Goal: Communication & Community: Answer question/provide support

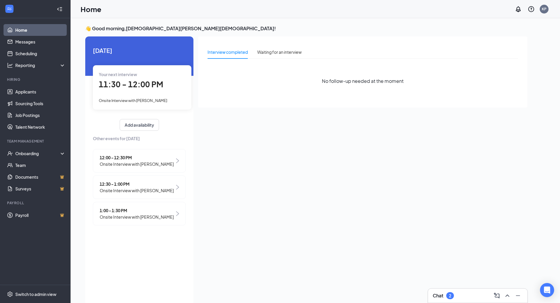
click at [149, 164] on span "Onsite Interview with [PERSON_NAME]" at bounding box center [137, 164] width 74 height 6
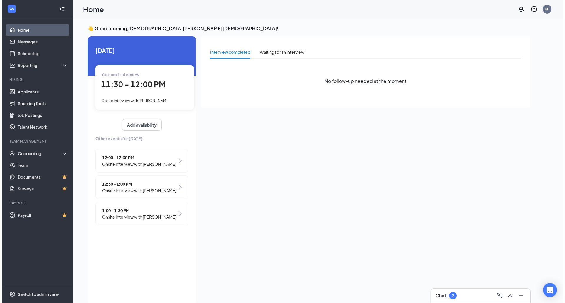
scroll to position [2, 0]
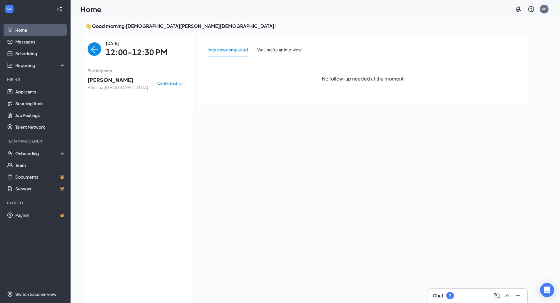
click at [103, 81] on span "[PERSON_NAME]" at bounding box center [118, 80] width 60 height 8
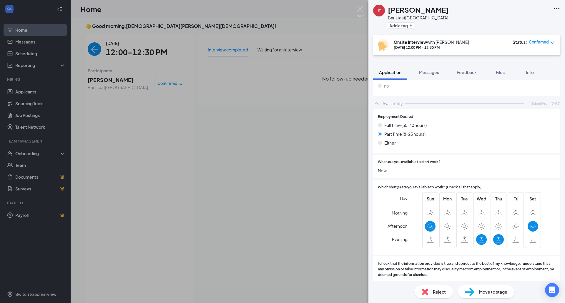
scroll to position [177, 0]
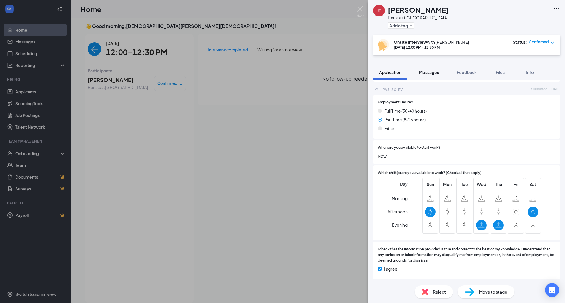
click at [428, 68] on button "Messages" at bounding box center [429, 72] width 32 height 15
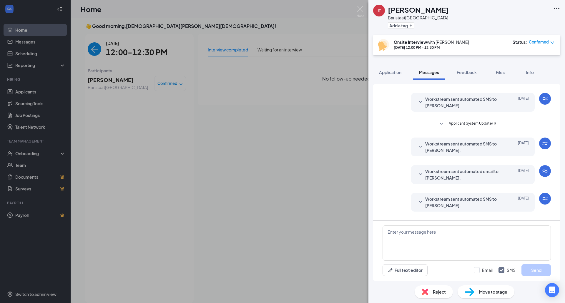
scroll to position [110, 0]
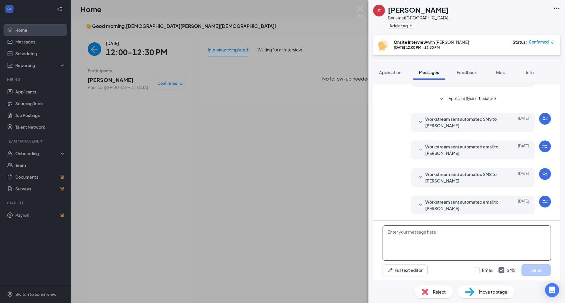
click at [406, 234] on textarea at bounding box center [466, 243] width 168 height 35
click at [422, 236] on textarea "I am sorry I am no olonger hiring" at bounding box center [466, 243] width 168 height 35
type textarea "I am sorry I am no longer hiring"
click at [532, 270] on button "Send" at bounding box center [535, 270] width 29 height 12
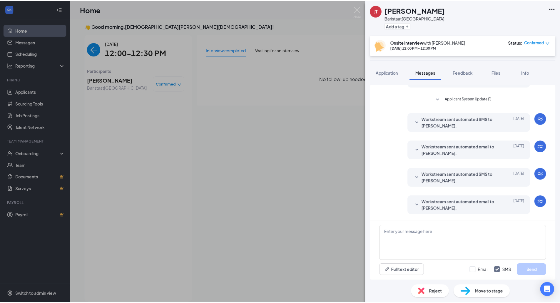
scroll to position [148, 0]
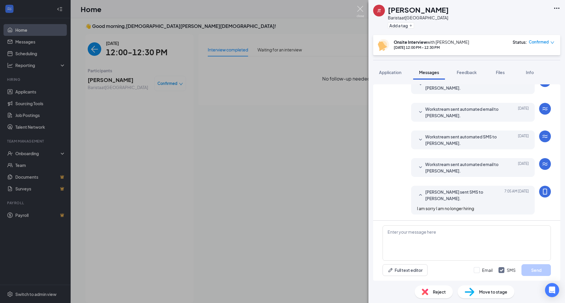
click at [360, 11] on img at bounding box center [359, 11] width 7 height 11
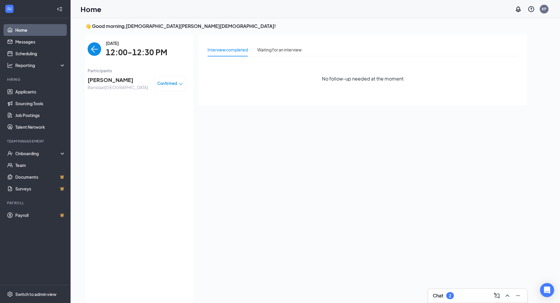
click at [88, 45] on img "back-button" at bounding box center [95, 49] width 14 height 14
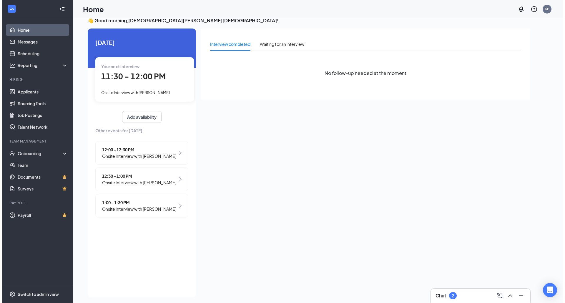
scroll to position [12, 0]
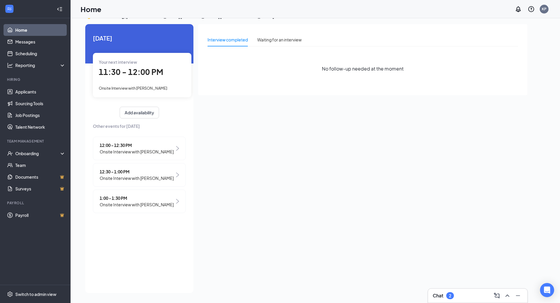
click at [152, 175] on span "12:30 - 1:00 PM" at bounding box center [137, 172] width 74 height 6
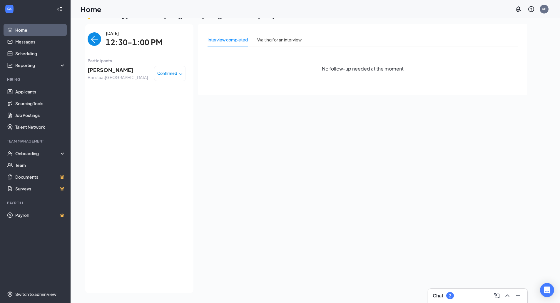
click at [96, 39] on img "back-button" at bounding box center [95, 39] width 14 height 14
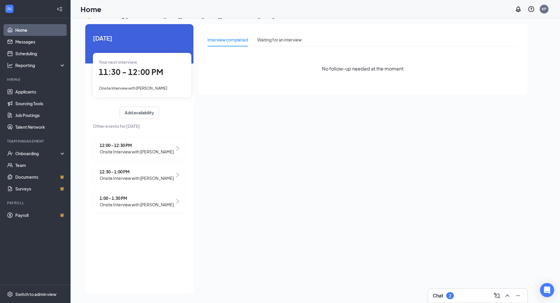
click at [164, 200] on div "1:00 - 1:30 PM Onsite Interview with [PERSON_NAME]" at bounding box center [139, 202] width 93 height 24
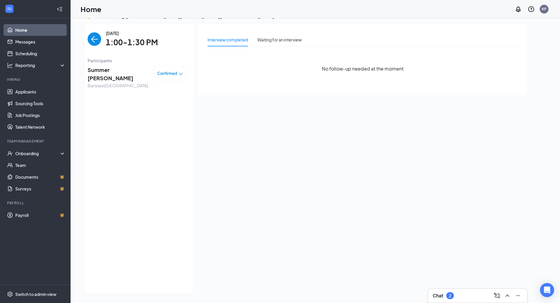
click at [106, 72] on span "Summer [PERSON_NAME]" at bounding box center [119, 74] width 62 height 17
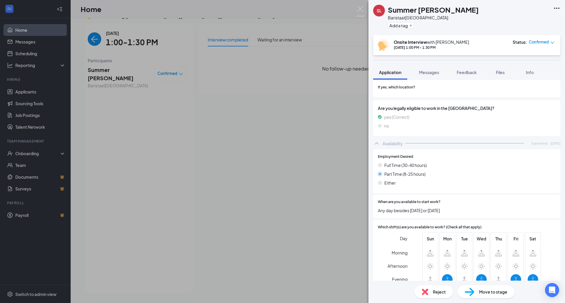
scroll to position [118, 0]
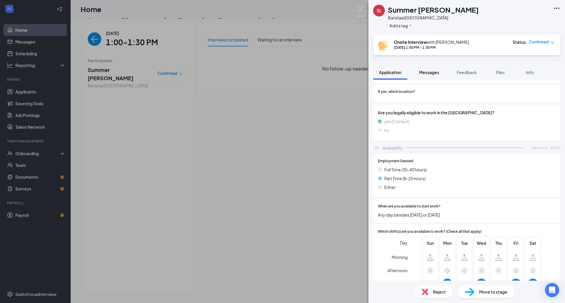
click at [422, 72] on span "Messages" at bounding box center [429, 72] width 20 height 5
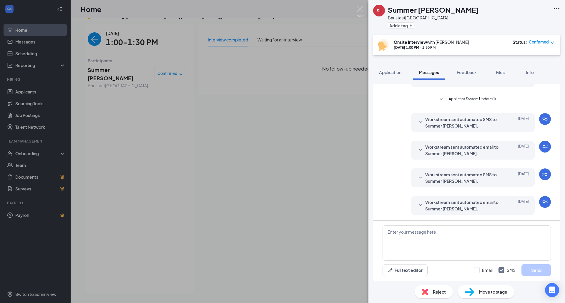
scroll to position [138, 0]
click at [407, 237] on textarea at bounding box center [466, 243] width 168 height 35
click at [406, 232] on textarea "I am sorry I am not hiring" at bounding box center [466, 243] width 168 height 35
drag, startPoint x: 386, startPoint y: 230, endPoint x: 439, endPoint y: 233, distance: 52.4
click at [439, 233] on textarea "I am sorry.. I am not hiring" at bounding box center [466, 243] width 168 height 35
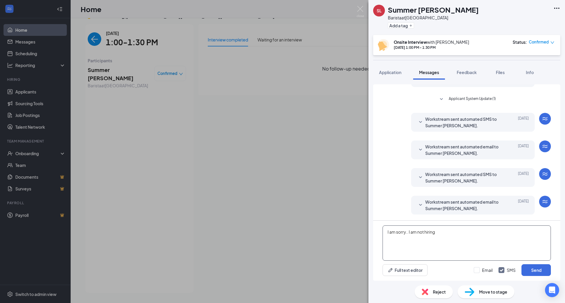
click at [440, 233] on textarea "I am sorry.. I am not hiring" at bounding box center [466, 243] width 168 height 35
type textarea "I am sorry.. I am not hiring at this time."
click at [534, 269] on button "Send" at bounding box center [535, 270] width 29 height 12
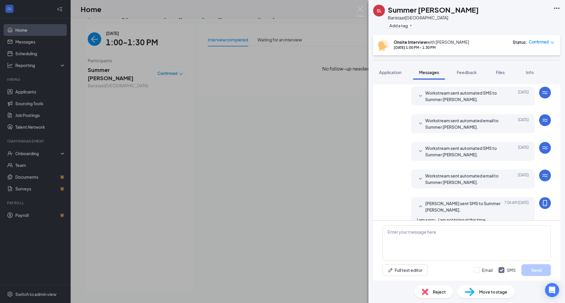
scroll to position [176, 0]
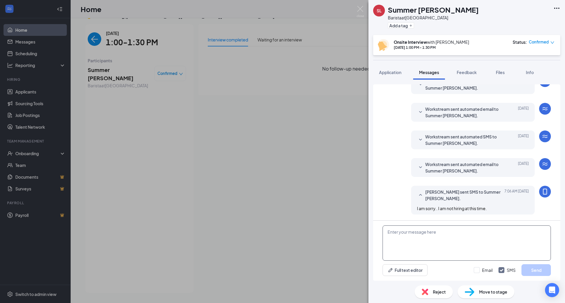
click at [388, 235] on textarea at bounding box center [466, 243] width 168 height 35
click at [359, 9] on img at bounding box center [359, 11] width 7 height 11
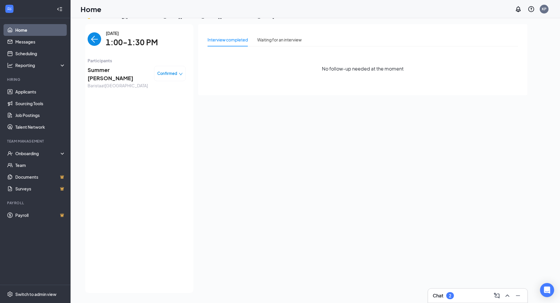
click at [94, 36] on img "back-button" at bounding box center [95, 39] width 14 height 14
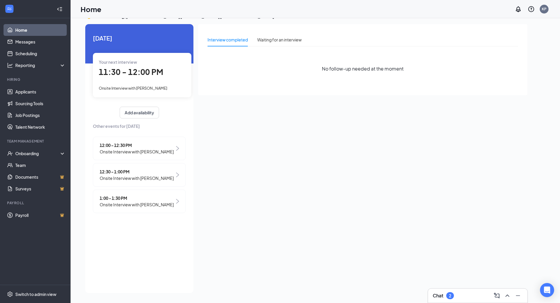
click at [141, 174] on div "12:30 - 1:00 PM Onsite Interview with [PERSON_NAME]" at bounding box center [139, 175] width 93 height 24
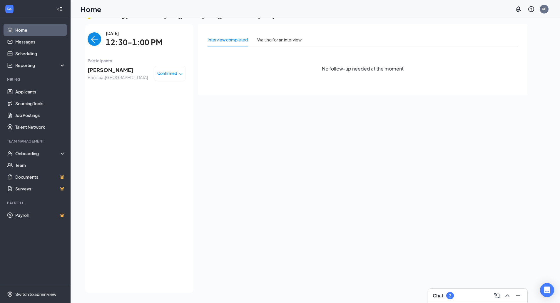
click at [116, 71] on span "[PERSON_NAME]" at bounding box center [118, 70] width 60 height 8
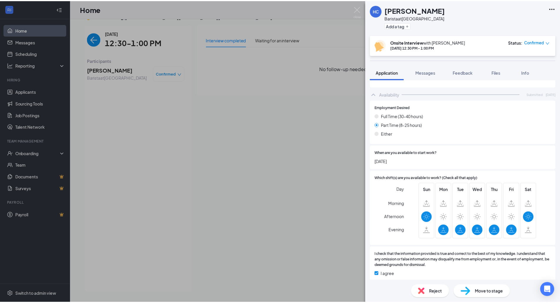
scroll to position [176, 0]
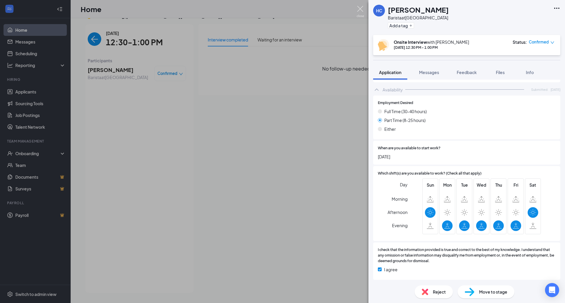
click at [359, 6] on img at bounding box center [359, 11] width 7 height 11
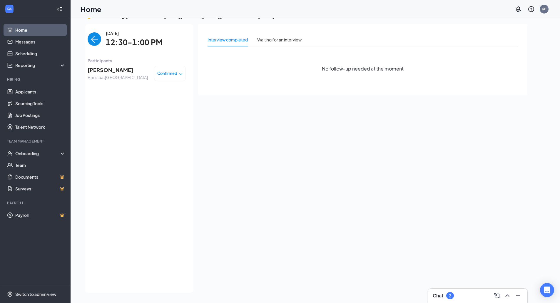
click at [24, 29] on link "Home" at bounding box center [40, 30] width 50 height 12
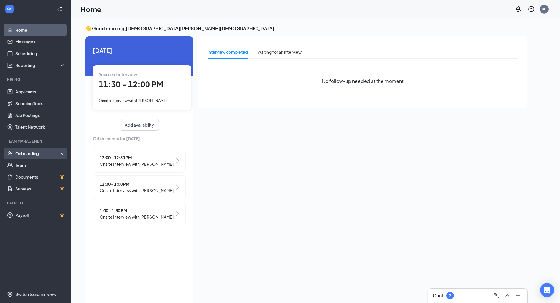
click at [24, 156] on div "Onboarding" at bounding box center [37, 154] width 45 height 6
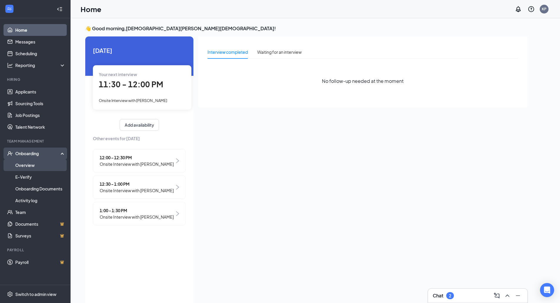
click at [29, 166] on link "Overview" at bounding box center [40, 165] width 50 height 12
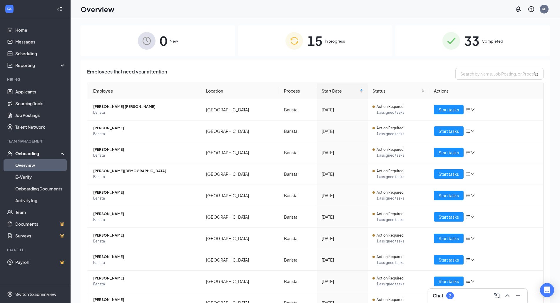
click at [486, 40] on span "Completed" at bounding box center [492, 41] width 21 height 6
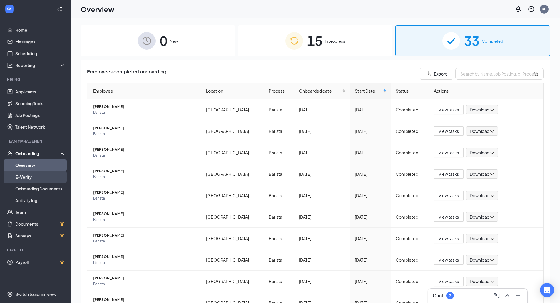
click at [30, 174] on link "E-Verify" at bounding box center [40, 177] width 50 height 12
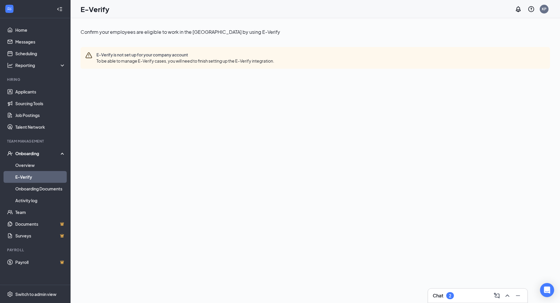
click at [26, 157] on div "Onboarding" at bounding box center [35, 154] width 71 height 12
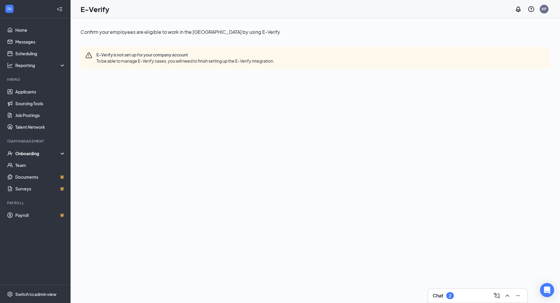
click at [31, 150] on div "Onboarding" at bounding box center [35, 154] width 71 height 12
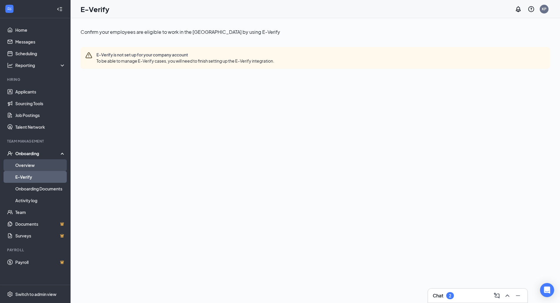
click at [22, 168] on link "Overview" at bounding box center [40, 165] width 50 height 12
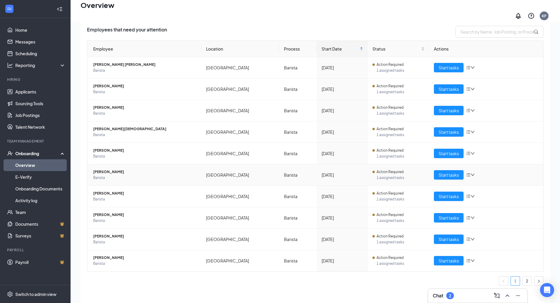
scroll to position [26, 0]
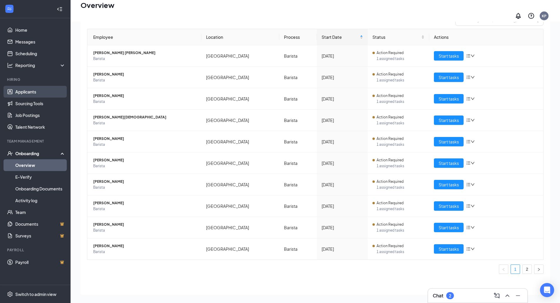
click at [30, 94] on link "Applicants" at bounding box center [40, 92] width 50 height 12
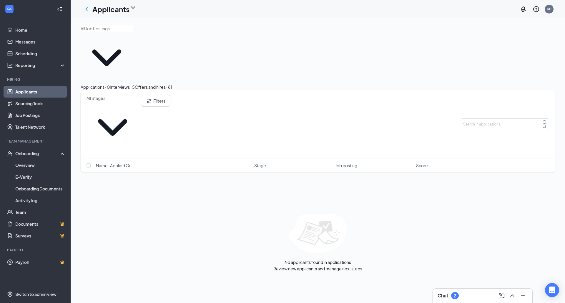
click at [172, 84] on div "Offers and hires · 81" at bounding box center [153, 87] width 37 height 6
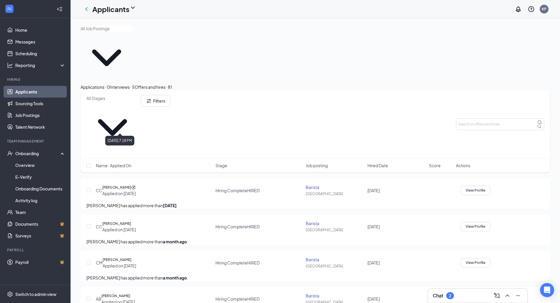
click at [124, 191] on div "Applied on Aug 15" at bounding box center [119, 194] width 34 height 6
click at [127, 185] on h5 "Carina Ciotti" at bounding box center [116, 188] width 29 height 6
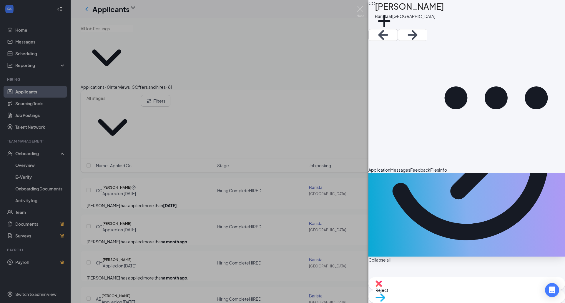
scroll to position [80, 0]
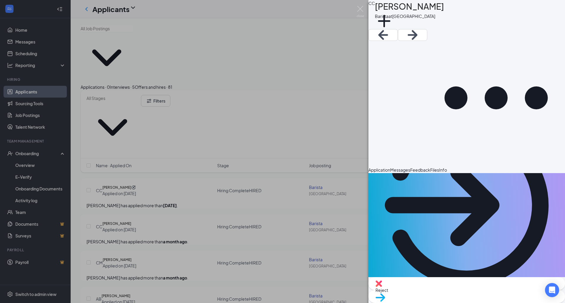
click at [447, 167] on span "Info" at bounding box center [443, 169] width 8 height 5
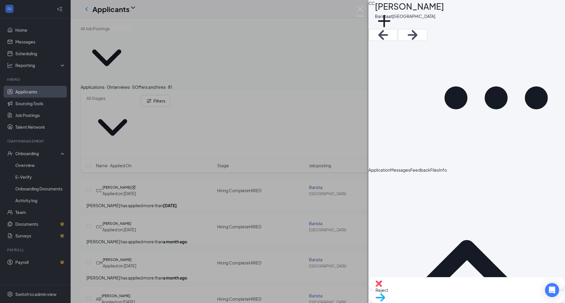
click at [26, 167] on div "CC Carina Ciotti Barista at West Shore Rd Add a tag Application Messages Feedba…" at bounding box center [282, 151] width 565 height 303
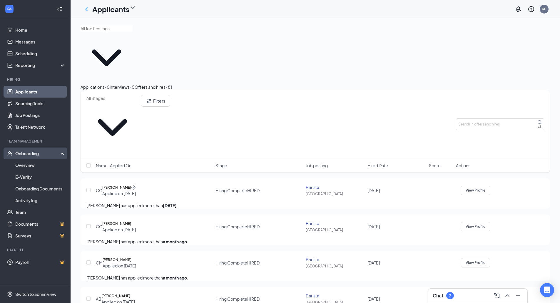
click at [34, 156] on div "Onboarding" at bounding box center [37, 154] width 45 height 6
click at [34, 152] on div "Onboarding" at bounding box center [37, 154] width 45 height 6
click at [26, 163] on link "Overview" at bounding box center [40, 165] width 50 height 12
